Goal: Task Accomplishment & Management: Use online tool/utility

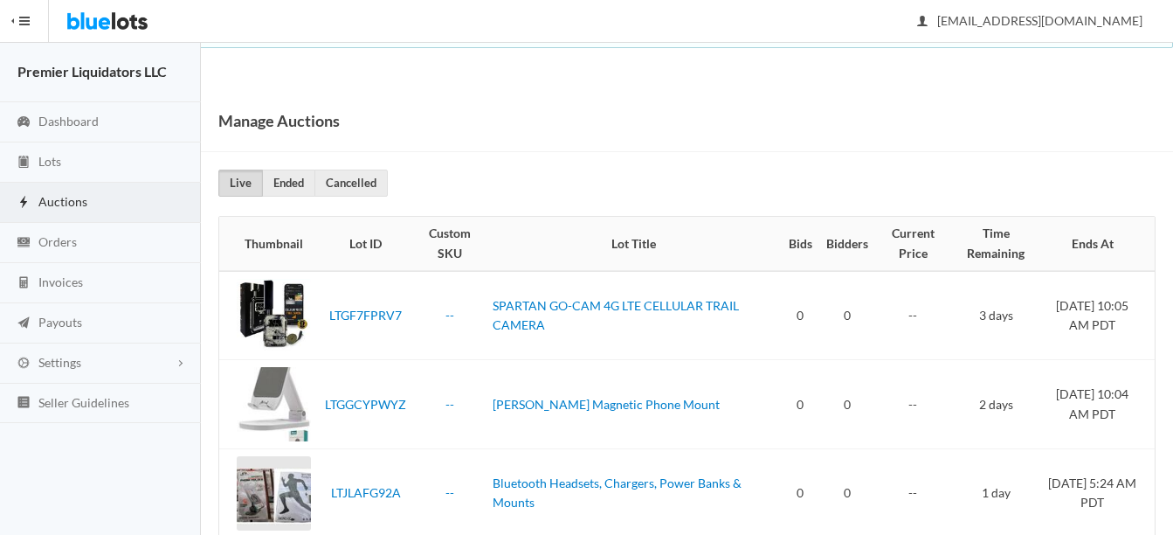
click at [50, 199] on span "Auctions" at bounding box center [62, 201] width 49 height 15
click at [49, 236] on span "Orders" at bounding box center [57, 241] width 38 height 15
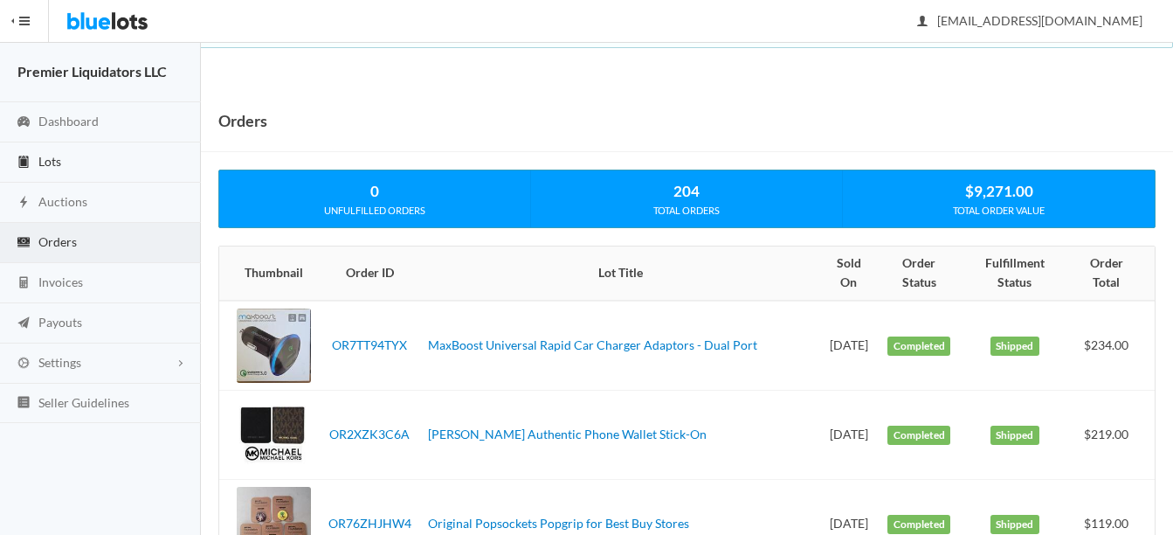
click at [52, 156] on span "Lots" at bounding box center [49, 161] width 23 height 15
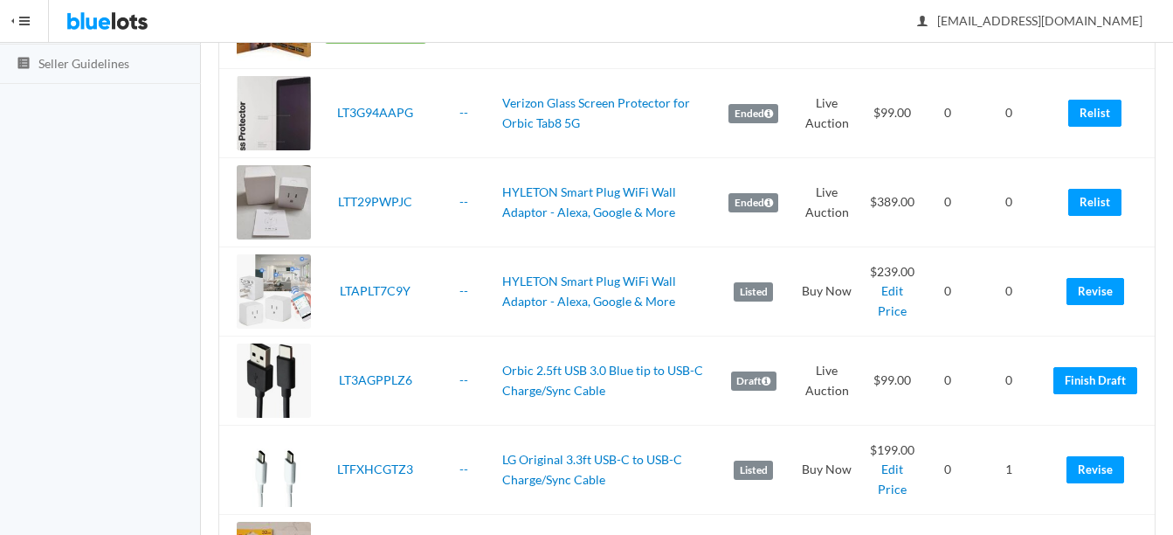
scroll to position [350, 0]
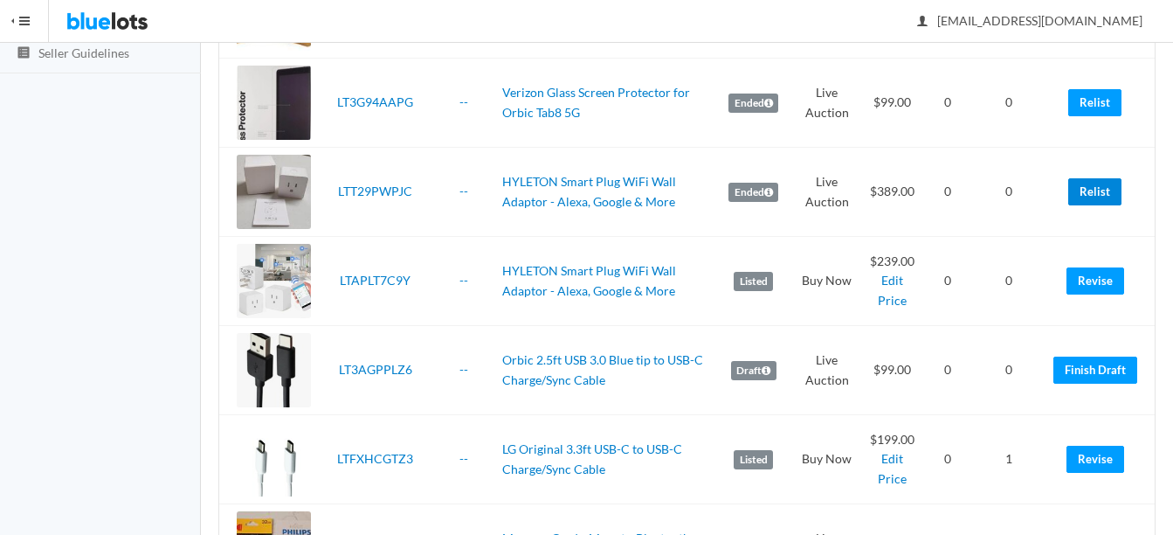
click at [1086, 194] on link "Relist" at bounding box center [1095, 191] width 53 height 27
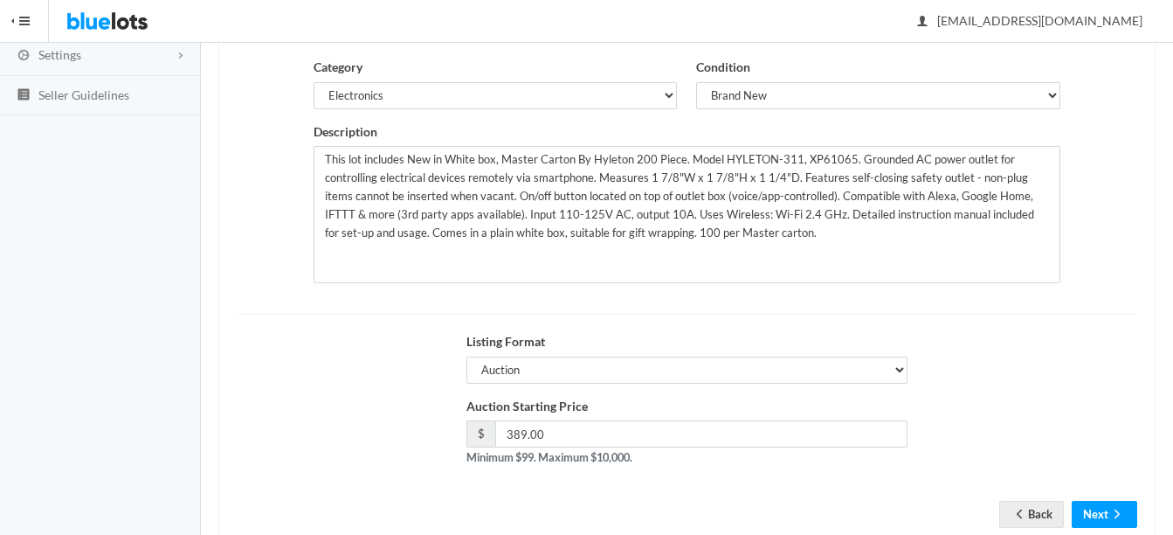
scroll to position [350, 0]
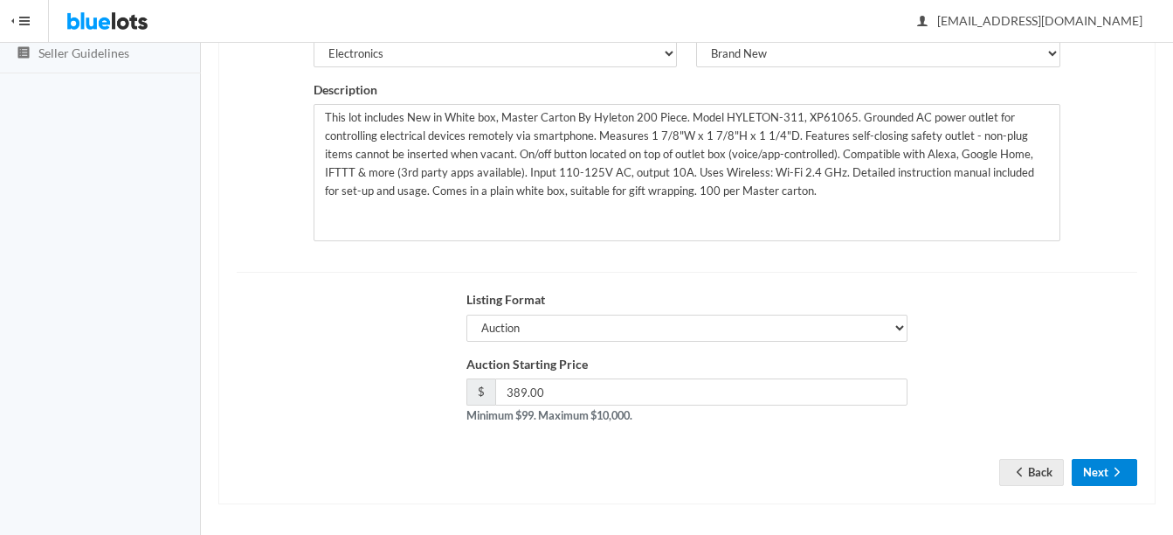
click at [1109, 471] on icon "arrow forward" at bounding box center [1117, 472] width 17 height 14
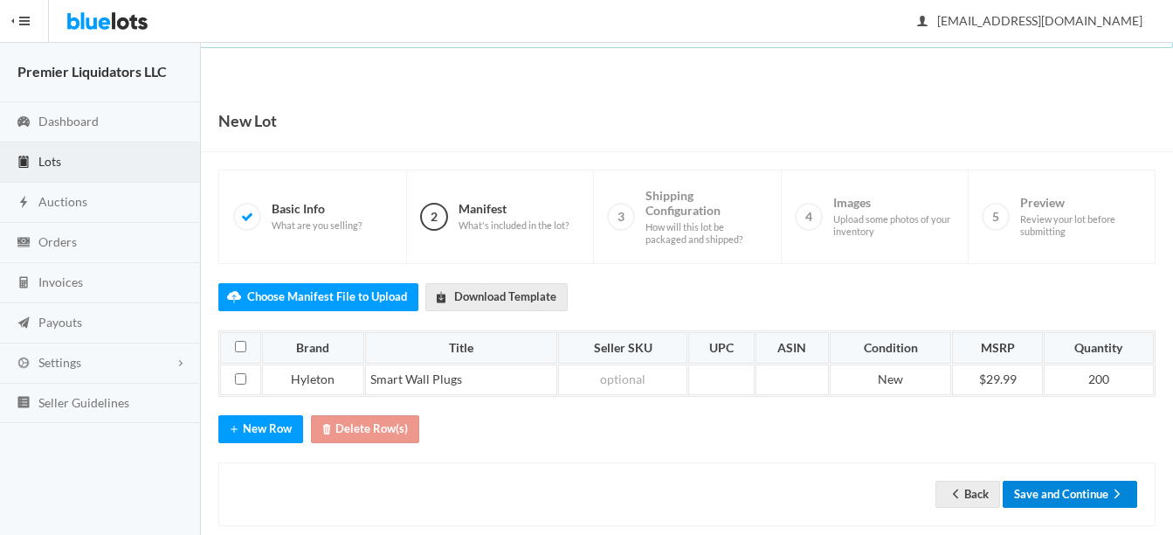
click at [1085, 501] on button "Save and Continue" at bounding box center [1070, 494] width 135 height 27
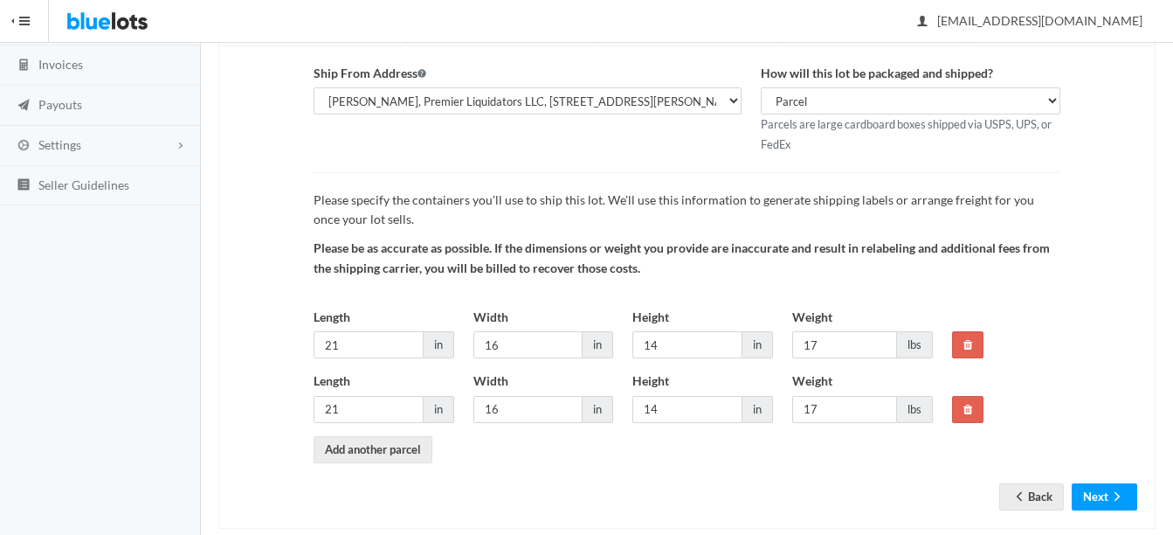
scroll to position [247, 0]
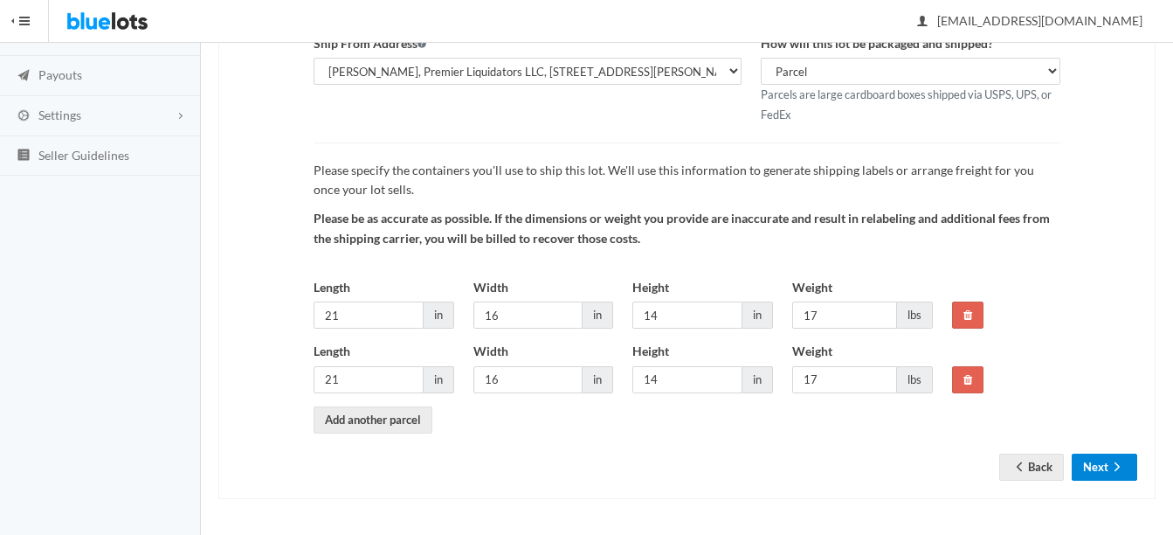
click at [1103, 460] on button "Next" at bounding box center [1105, 466] width 66 height 27
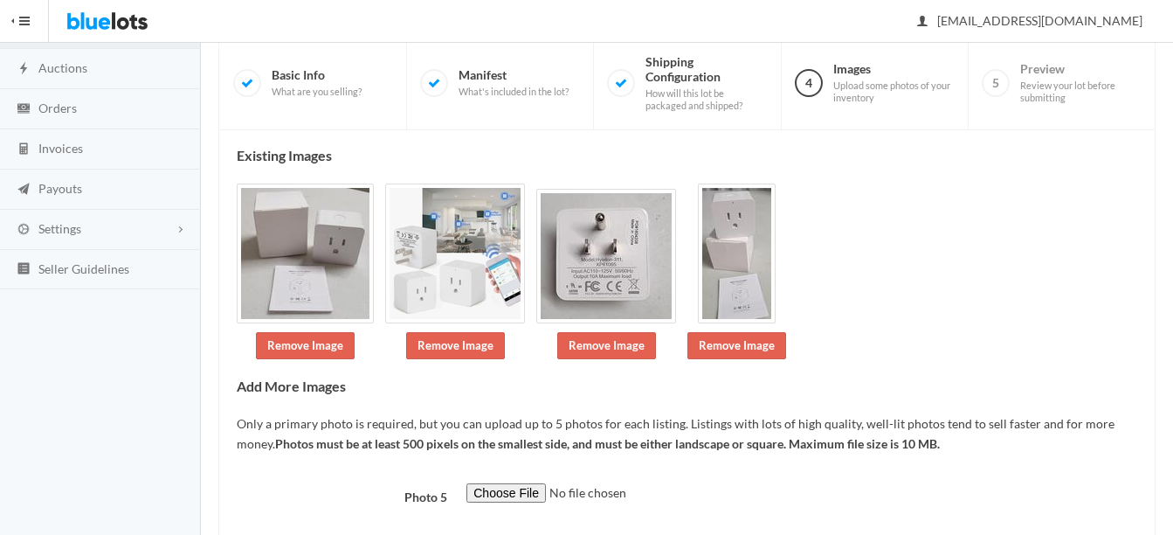
scroll to position [236, 0]
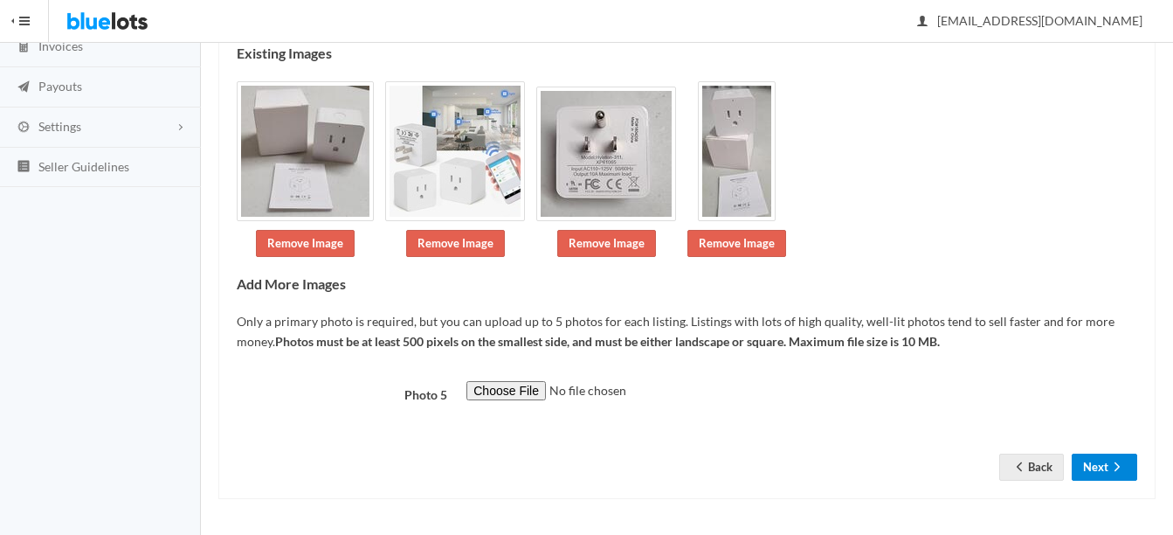
click at [1090, 462] on button "Next" at bounding box center [1105, 466] width 66 height 27
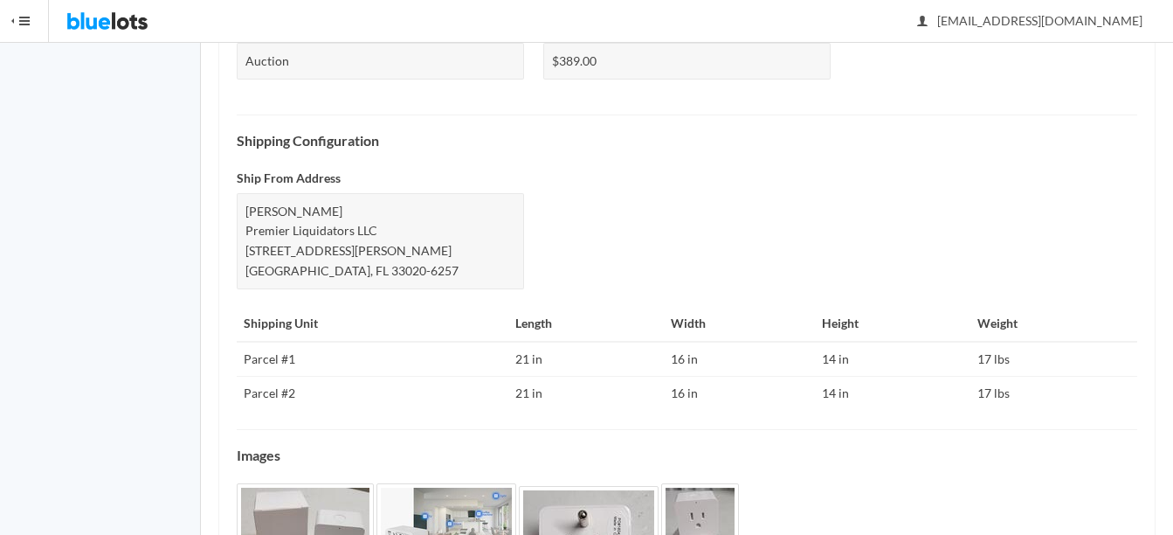
scroll to position [884, 0]
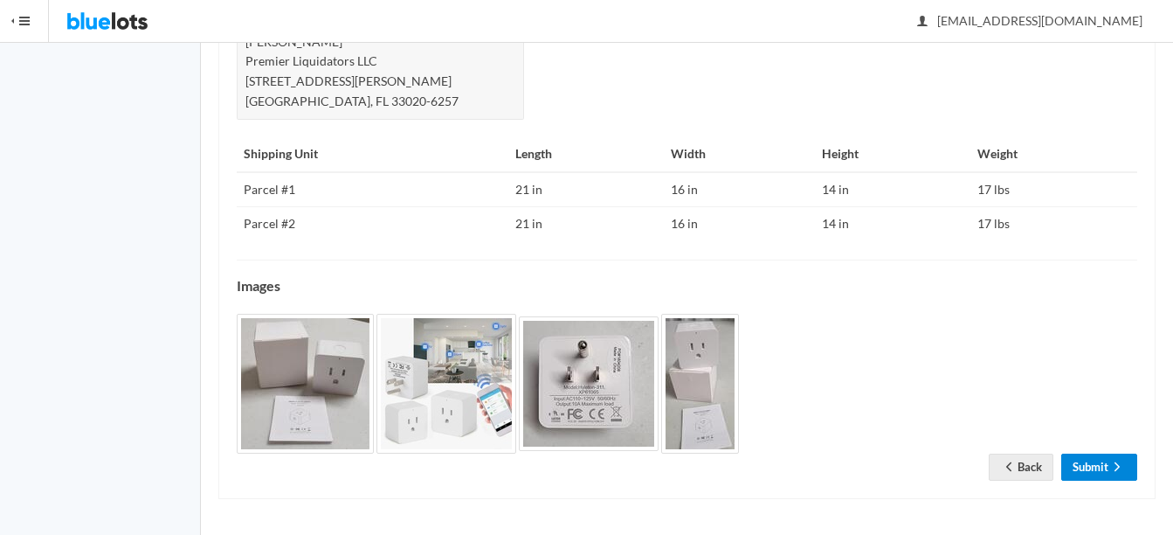
click at [1105, 475] on link "Submit" at bounding box center [1100, 466] width 76 height 27
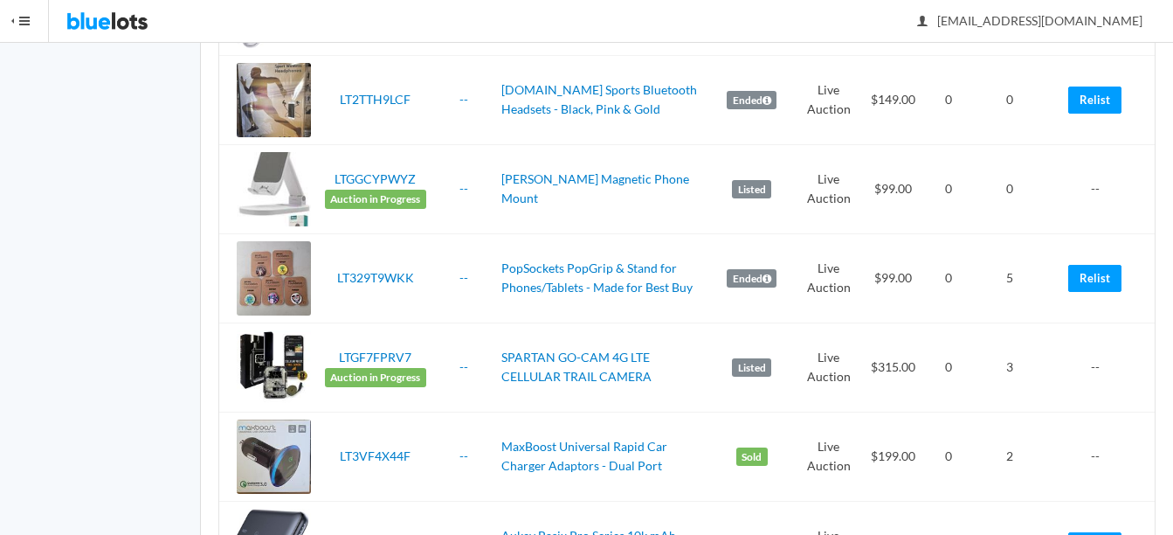
scroll to position [1311, 0]
click at [1090, 274] on link "Relist" at bounding box center [1095, 277] width 53 height 27
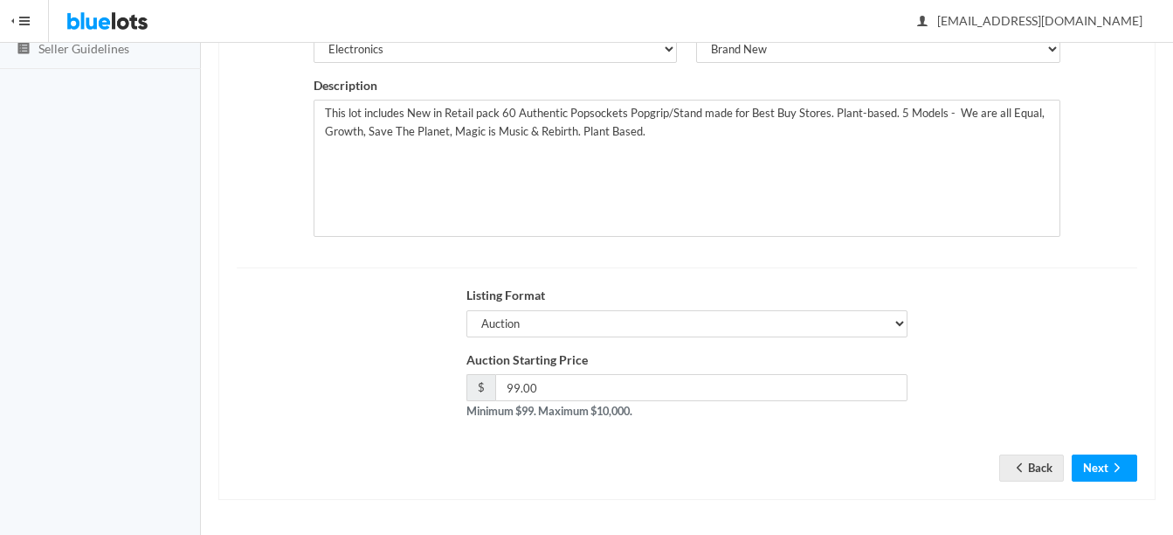
scroll to position [355, 0]
click at [1102, 458] on button "Next" at bounding box center [1105, 466] width 66 height 27
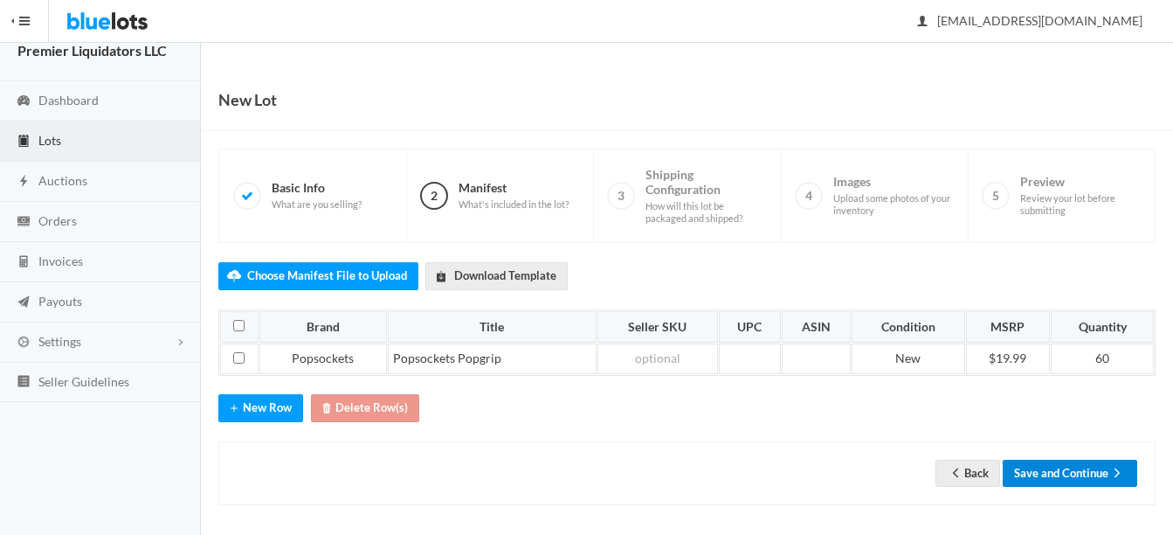
scroll to position [27, 0]
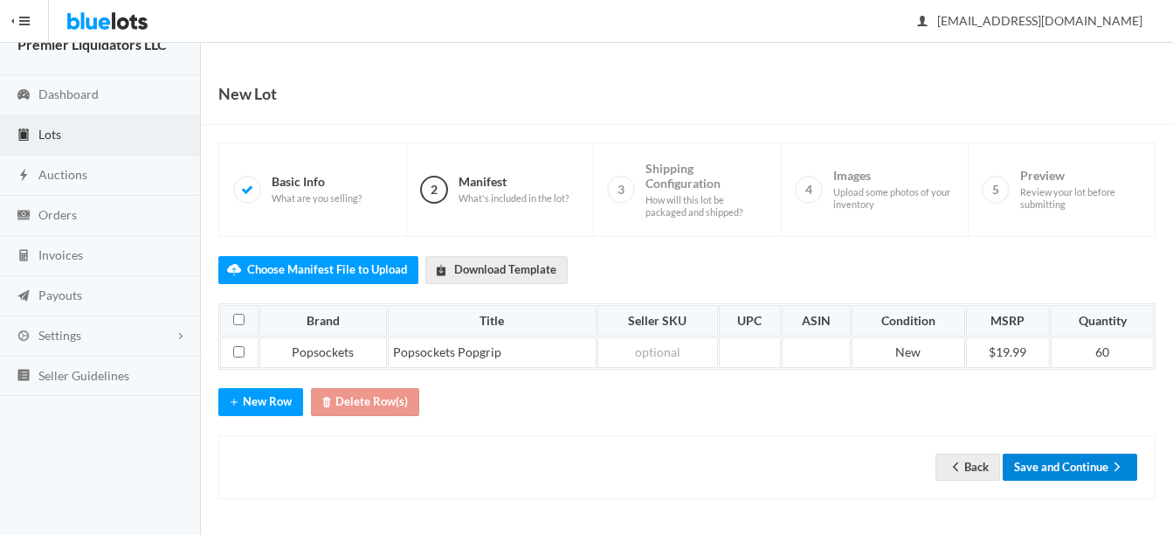
click at [1088, 459] on button "Save and Continue" at bounding box center [1070, 466] width 135 height 27
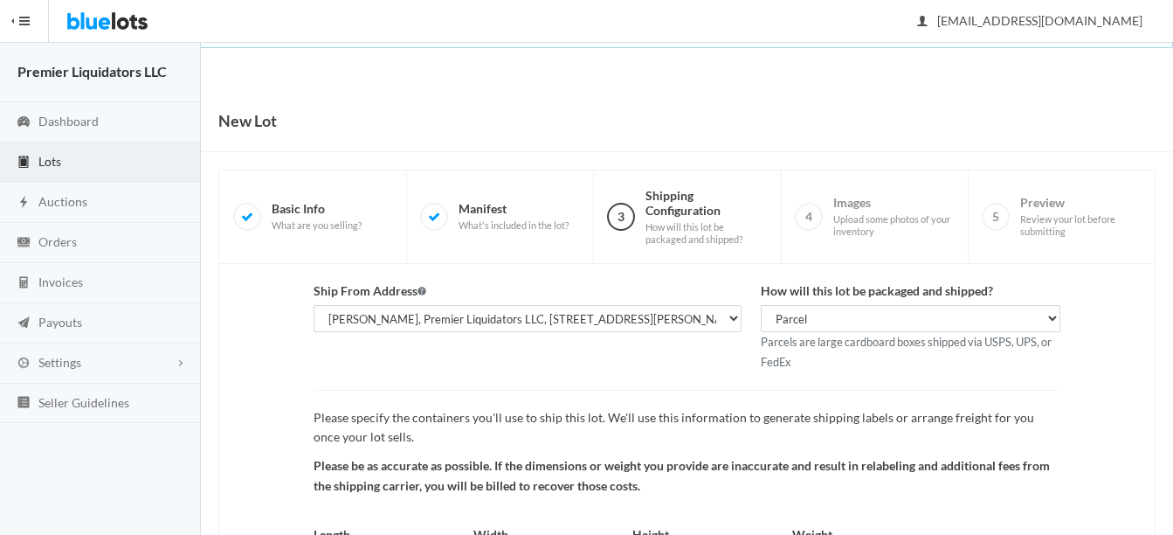
scroll to position [183, 0]
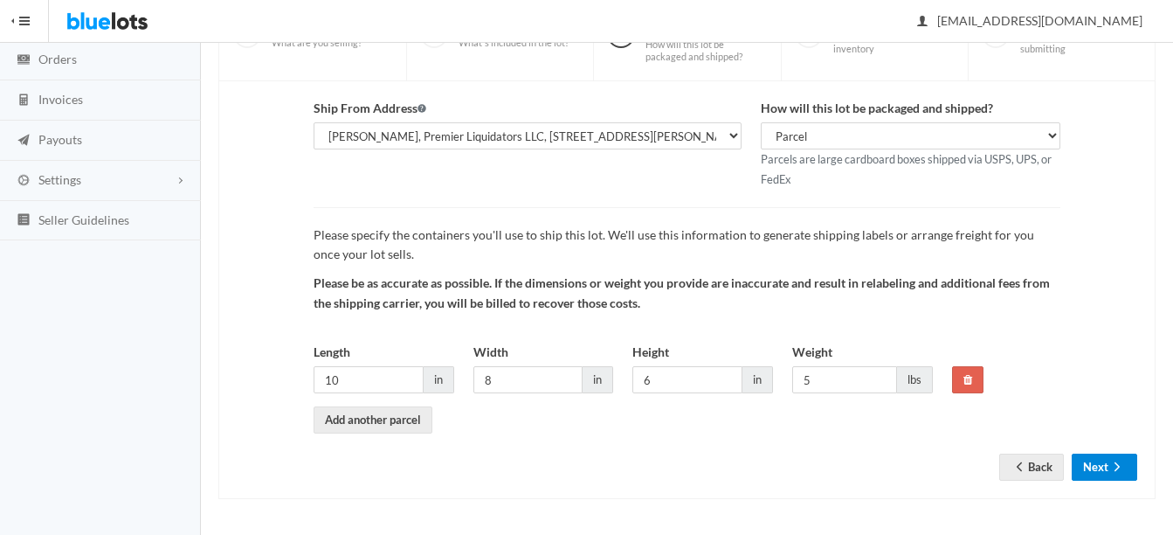
click at [1106, 461] on button "Next" at bounding box center [1105, 466] width 66 height 27
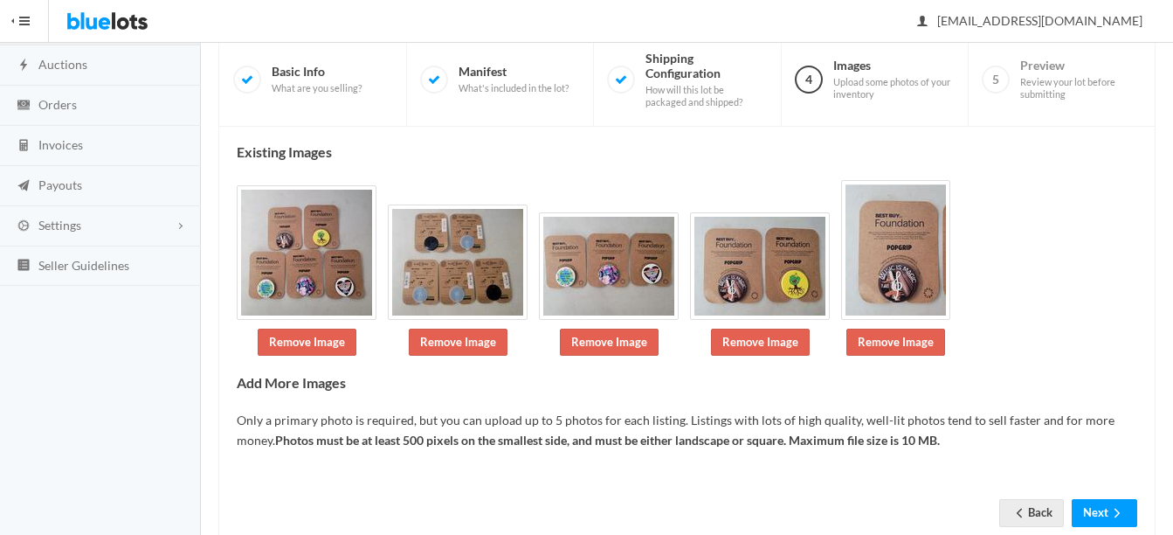
scroll to position [178, 0]
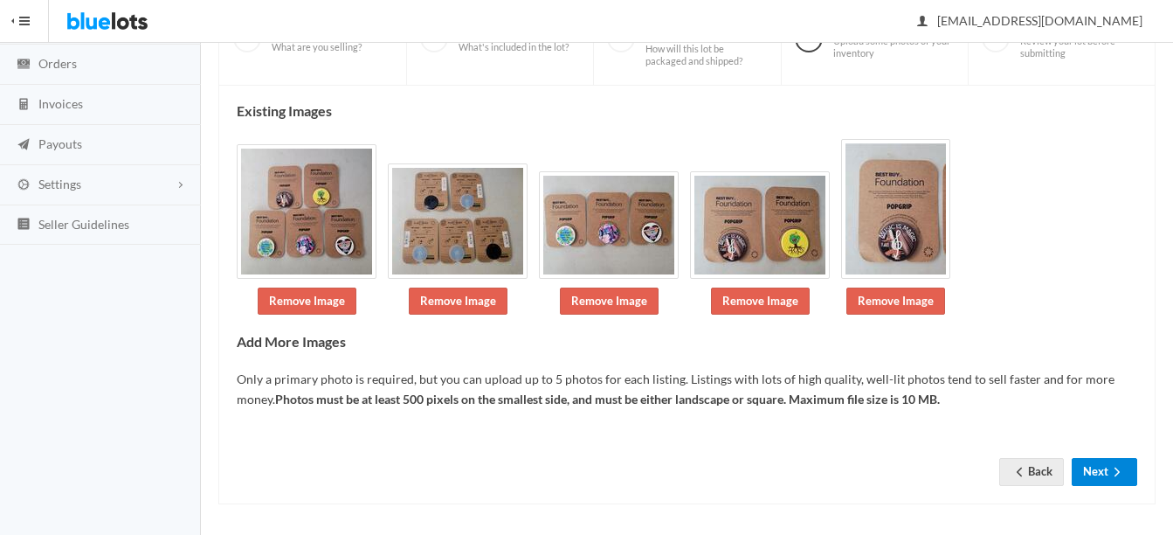
click at [1086, 478] on button "Next" at bounding box center [1105, 471] width 66 height 27
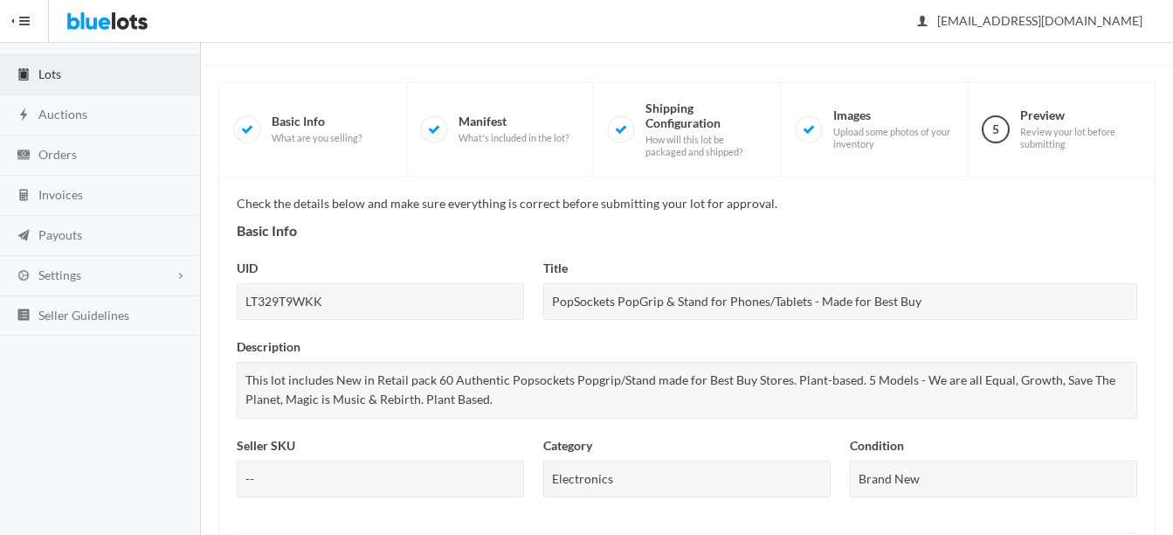
scroll to position [791, 0]
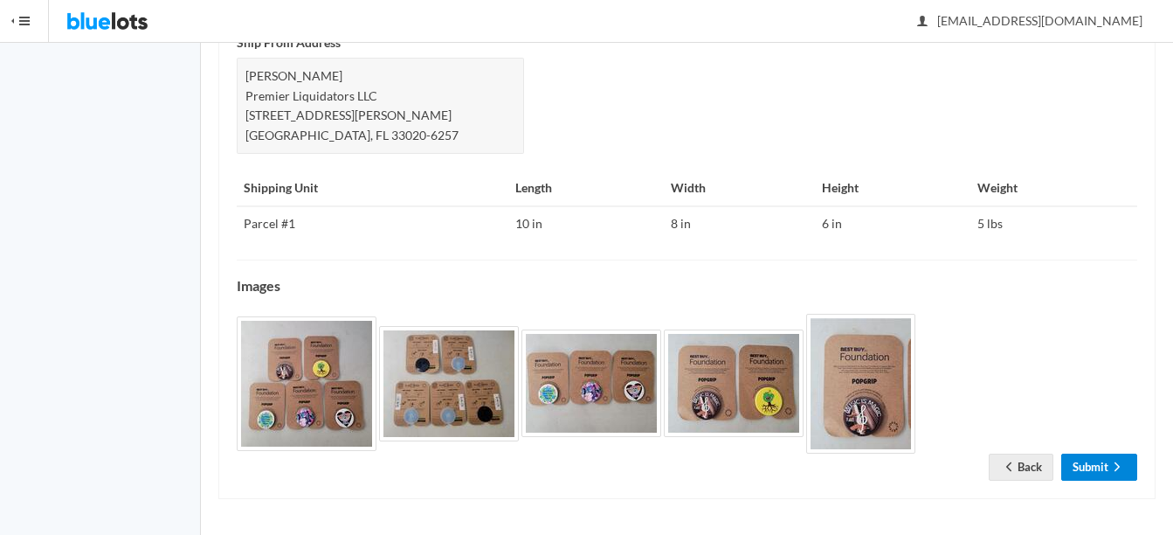
click at [1090, 471] on link "Submit" at bounding box center [1100, 466] width 76 height 27
